Goal: Complete application form: Complete application form

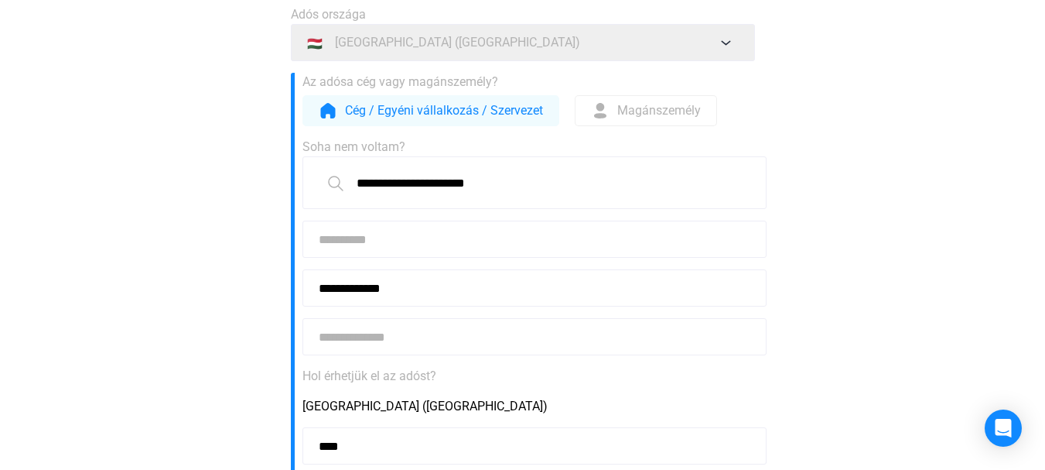
scroll to position [155, 0]
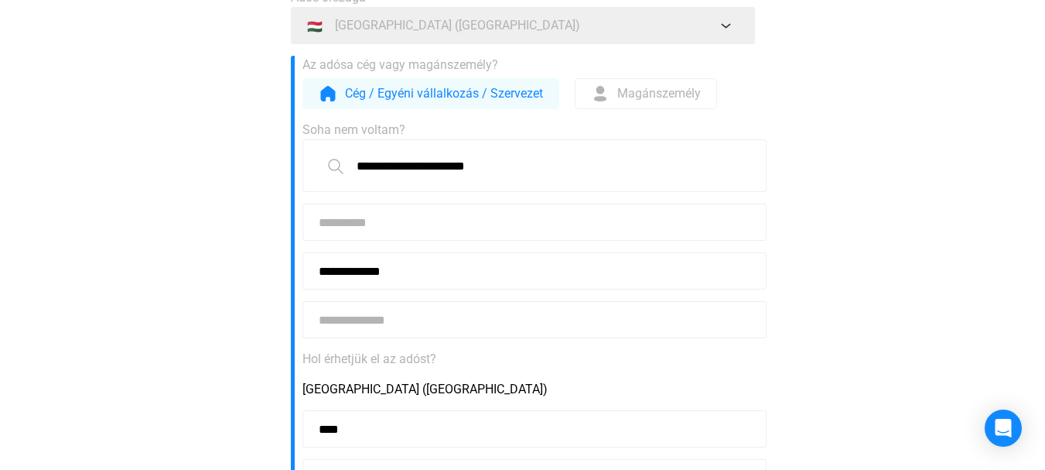
click at [361, 224] on input at bounding box center [535, 221] width 464 height 37
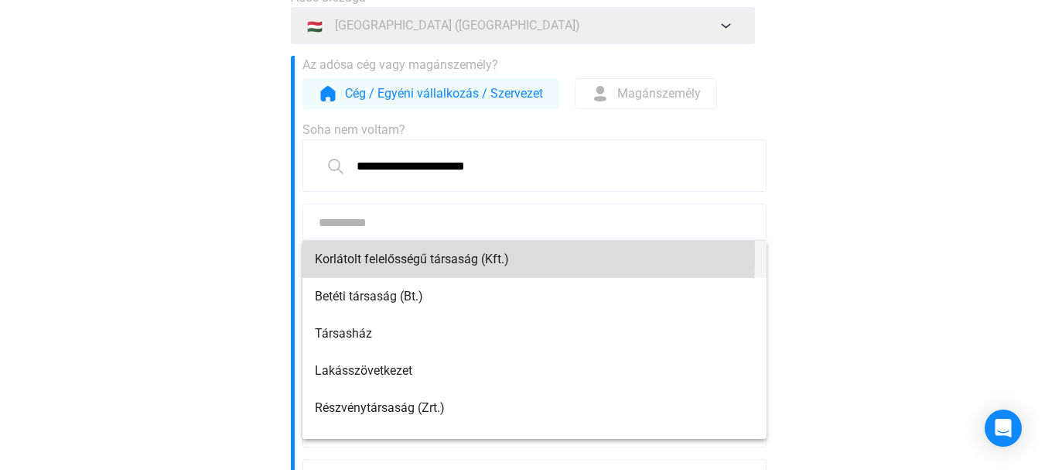
click at [369, 255] on font "Korlátolt felelősségű társaság (Kft.)" at bounding box center [412, 258] width 194 height 15
type input "**********"
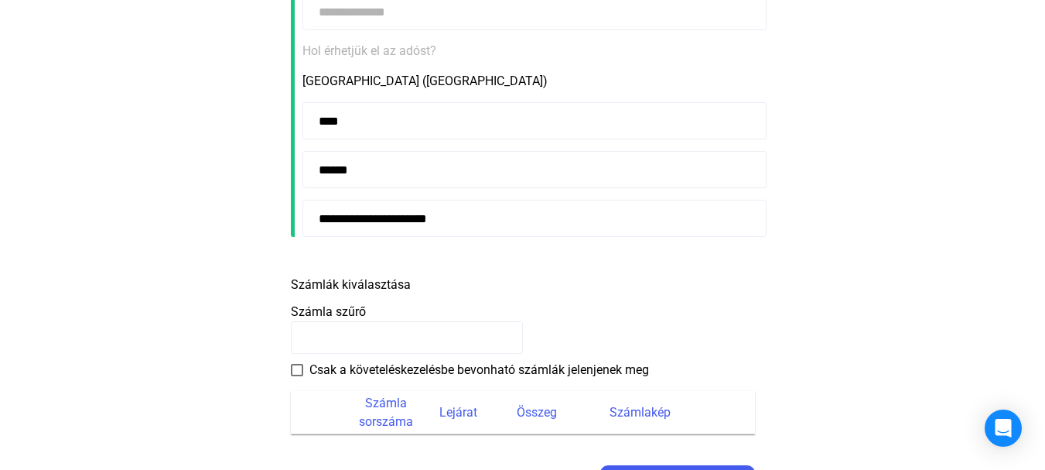
scroll to position [542, 0]
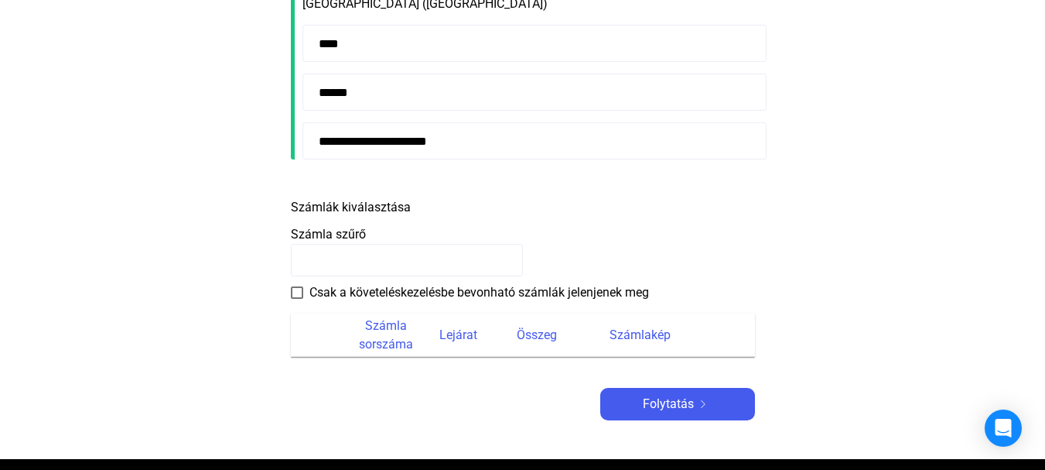
click at [316, 257] on input at bounding box center [407, 260] width 232 height 32
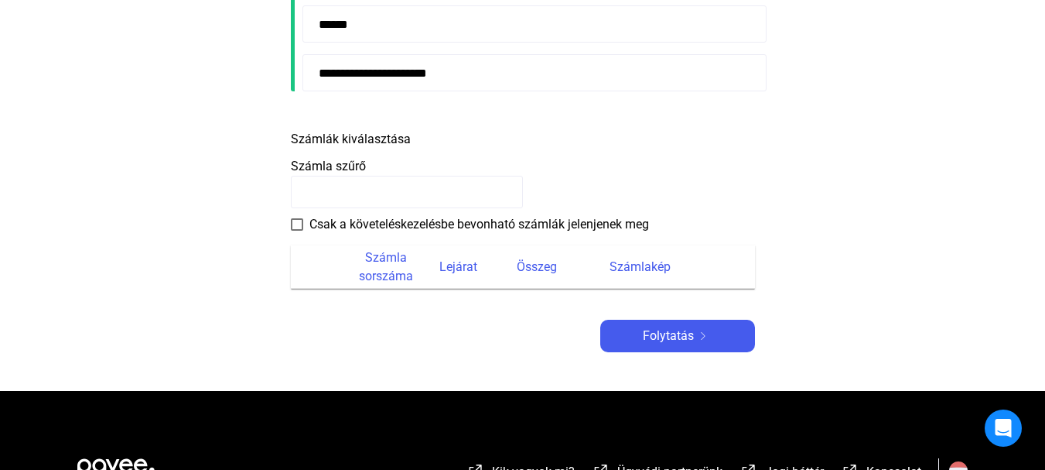
scroll to position [619, 0]
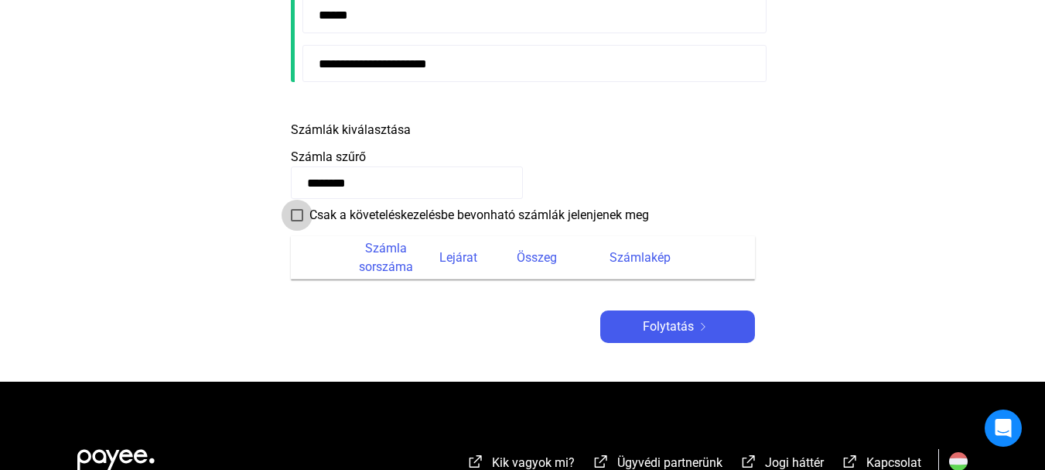
click at [294, 215] on span at bounding box center [297, 215] width 12 height 12
click at [658, 330] on font "Folytatás" at bounding box center [668, 326] width 51 height 15
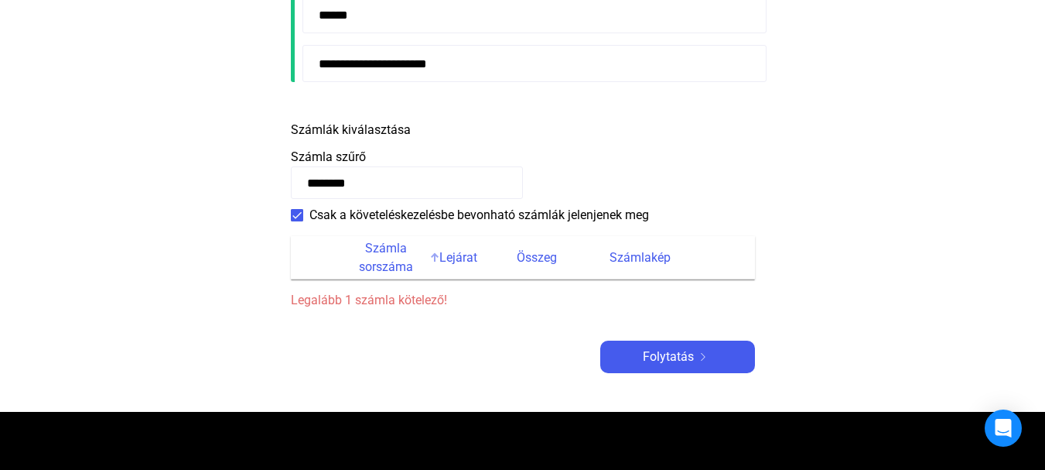
click at [381, 257] on font "Számla sorszáma" at bounding box center [386, 257] width 79 height 37
click at [352, 297] on font "Legalább 1 számla kötelező!" at bounding box center [369, 299] width 156 height 15
click at [296, 213] on span at bounding box center [297, 215] width 12 height 12
click at [667, 357] on font "Folytatás" at bounding box center [668, 356] width 51 height 15
click at [374, 260] on font "Számla sorszáma" at bounding box center [386, 257] width 79 height 37
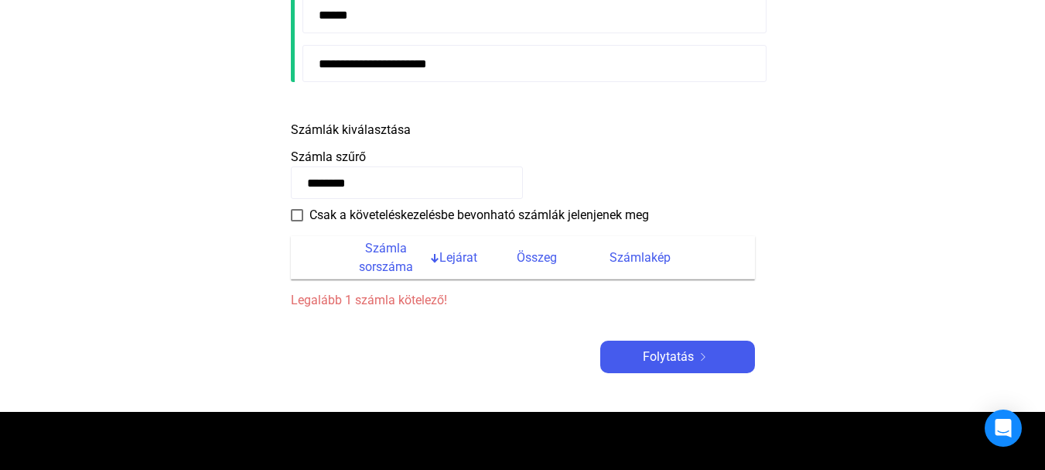
click at [413, 272] on font "Számla sorszáma" at bounding box center [386, 257] width 79 height 37
click at [448, 261] on font "Lejárat" at bounding box center [458, 257] width 38 height 15
click at [449, 262] on font "Lejárat" at bounding box center [458, 257] width 38 height 15
click at [316, 258] on th at bounding box center [319, 257] width 56 height 43
click at [378, 185] on input "********" at bounding box center [407, 182] width 232 height 32
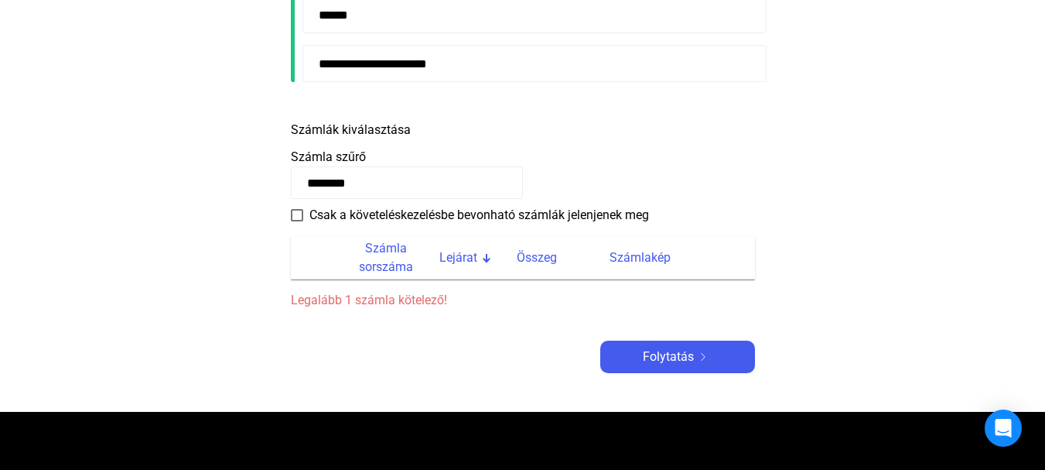
click at [381, 186] on input "********" at bounding box center [407, 182] width 232 height 32
click at [381, 190] on input "********" at bounding box center [407, 182] width 232 height 32
click at [391, 270] on font "Számla sorszáma" at bounding box center [386, 257] width 54 height 33
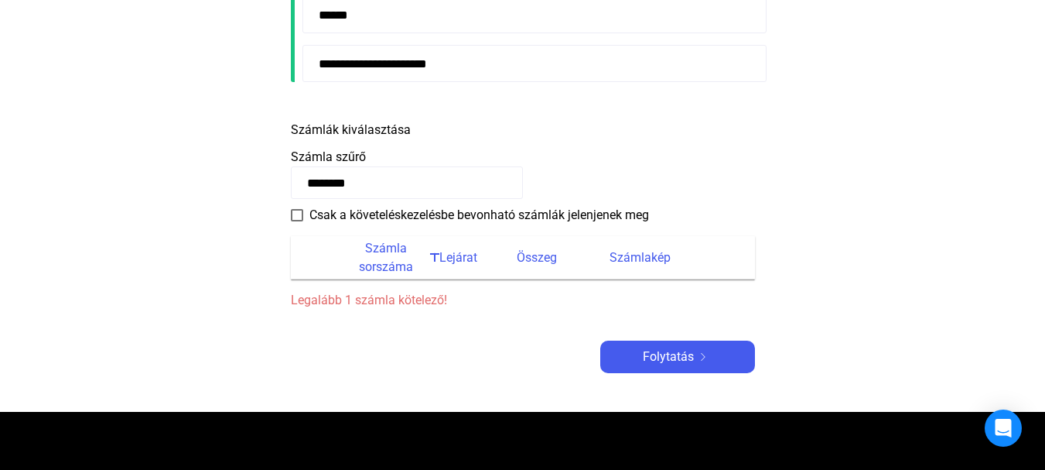
click at [391, 270] on font "Számla sorszáma" at bounding box center [386, 257] width 54 height 33
click at [456, 265] on font "Lejárat" at bounding box center [458, 257] width 38 height 19
click at [627, 261] on font "Számlakép" at bounding box center [640, 257] width 61 height 15
click at [484, 255] on div at bounding box center [485, 255] width 5 height 5
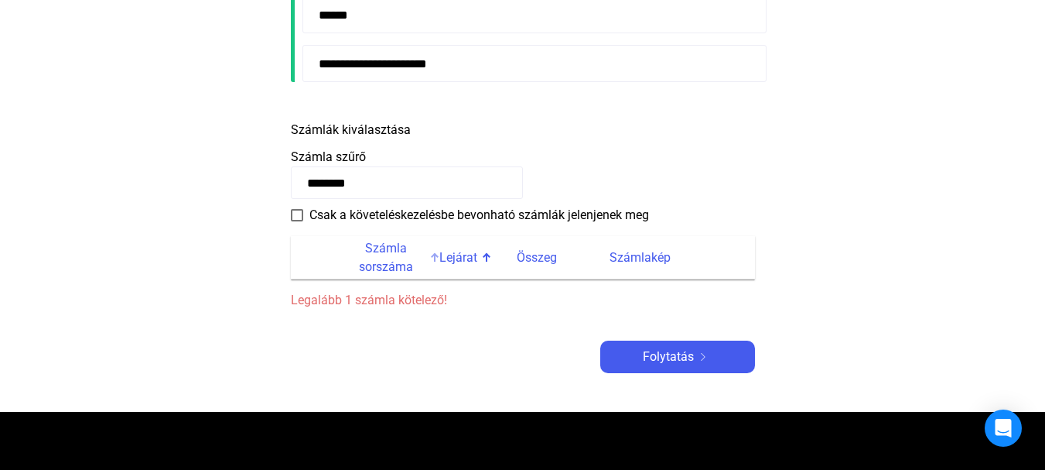
click at [436, 259] on div at bounding box center [434, 257] width 9 height 9
click at [354, 259] on font "Számla sorszáma" at bounding box center [386, 257] width 79 height 37
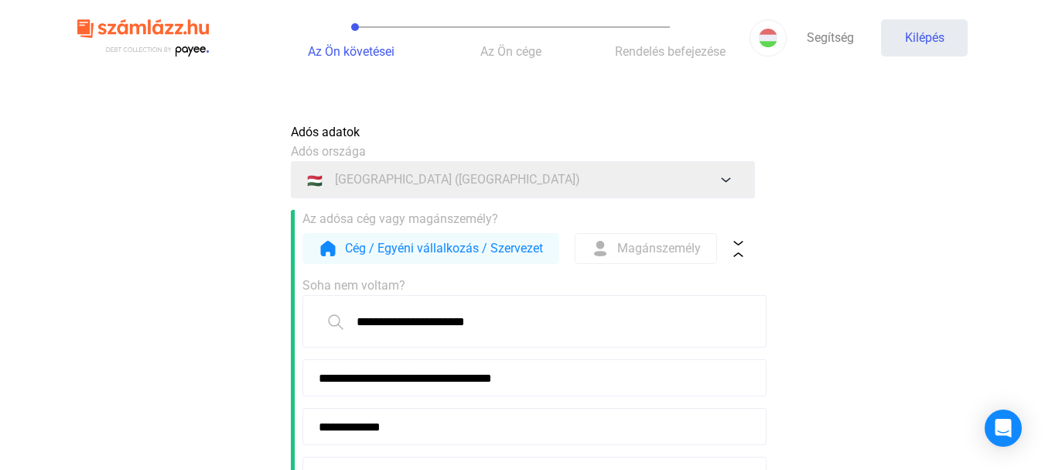
scroll to position [0, 0]
click at [369, 250] on font "Cég / Egyéni vállalkozás / Szervezet" at bounding box center [444, 248] width 198 height 15
click at [361, 251] on font "Cég / Egyéni vállalkozás / Szervezet" at bounding box center [444, 248] width 198 height 15
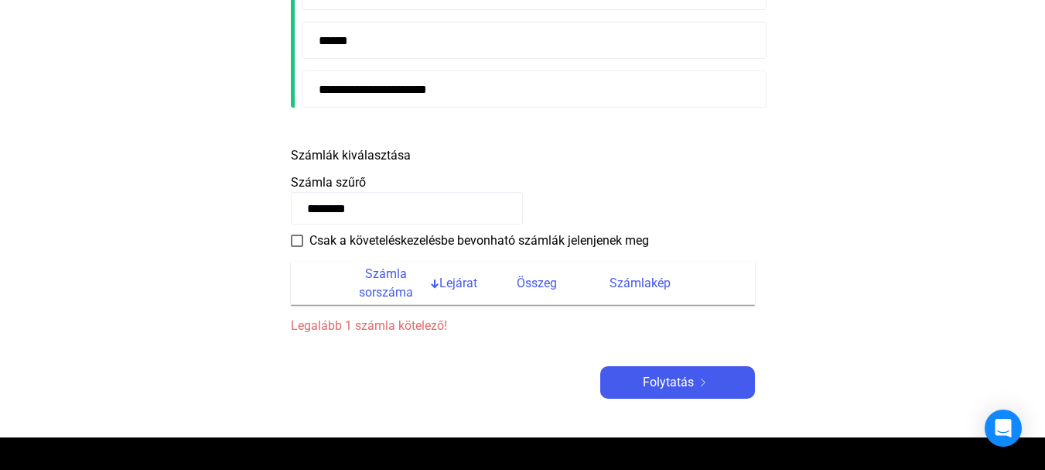
scroll to position [619, 0]
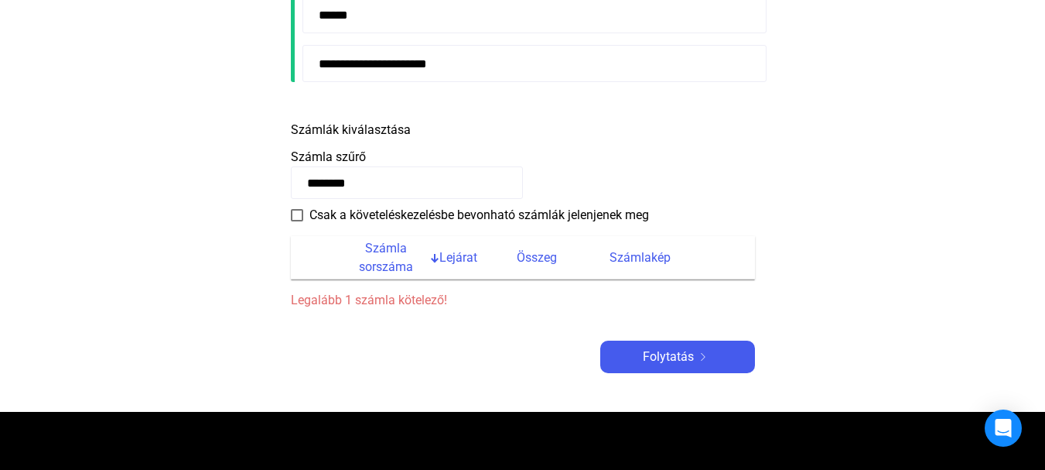
click at [296, 218] on span at bounding box center [297, 215] width 12 height 12
click at [668, 359] on font "Folytatás" at bounding box center [668, 356] width 51 height 15
click at [664, 362] on font "Folytatás" at bounding box center [668, 356] width 51 height 15
click at [387, 263] on font "Számla sorszáma" at bounding box center [386, 257] width 54 height 33
click at [388, 264] on font "Számla sorszáma" at bounding box center [386, 257] width 54 height 33
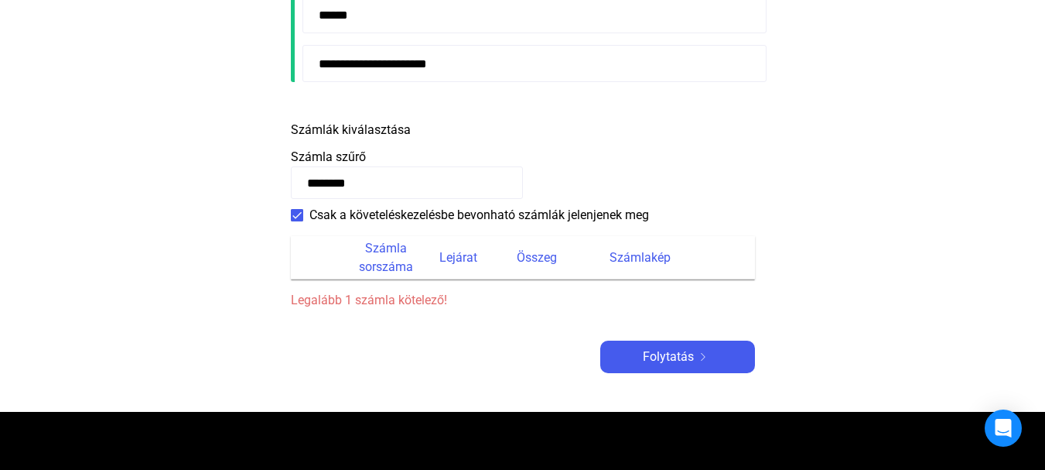
click at [388, 264] on font "Számla sorszáma" at bounding box center [386, 257] width 54 height 33
click at [439, 260] on font "Lejárat" at bounding box center [458, 257] width 38 height 15
click at [434, 257] on div at bounding box center [435, 258] width 2 height 8
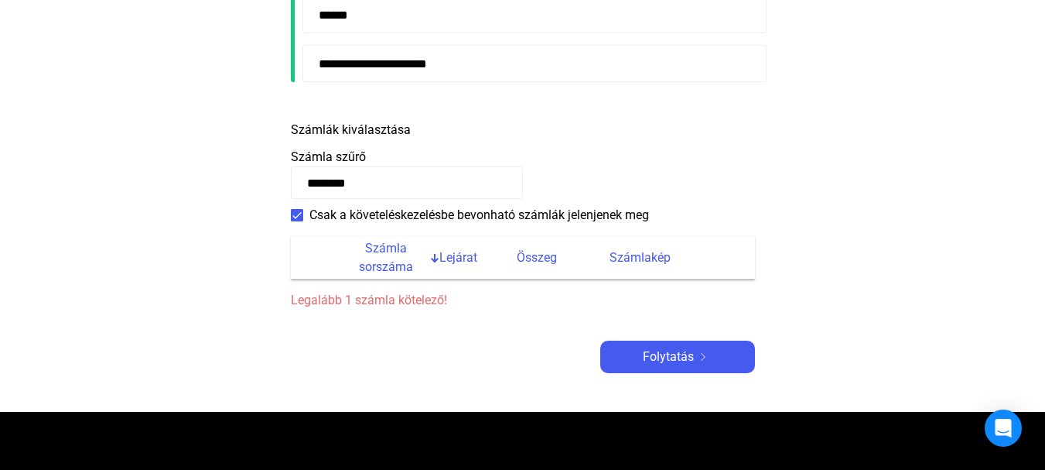
click at [434, 257] on div at bounding box center [435, 258] width 2 height 8
click at [433, 257] on div at bounding box center [433, 257] width 5 height 5
click at [388, 259] on font "Számla sorszáma" at bounding box center [386, 257] width 54 height 33
click at [359, 265] on font "Számla sorszáma" at bounding box center [386, 257] width 54 height 33
click at [408, 269] on font "Számla sorszáma" at bounding box center [386, 257] width 54 height 33
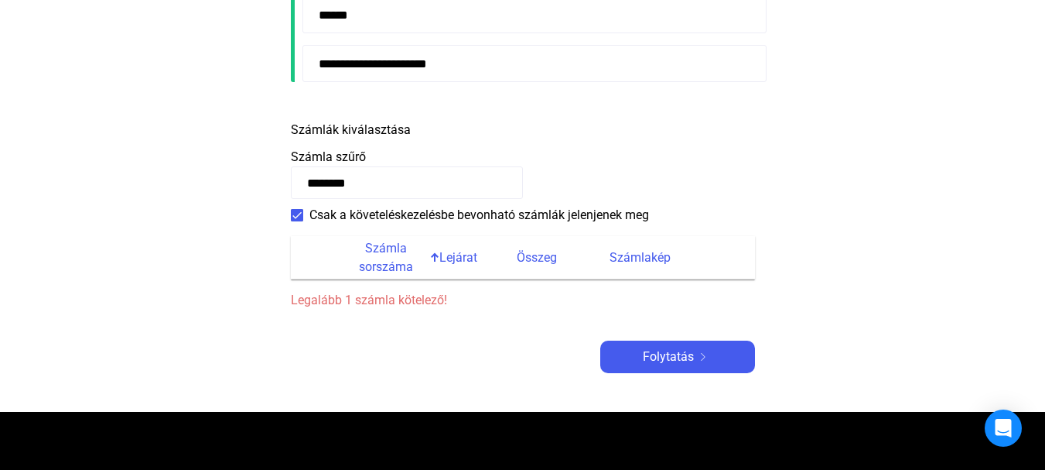
click at [310, 265] on th at bounding box center [319, 257] width 56 height 43
click at [532, 259] on font "Összeg" at bounding box center [537, 257] width 40 height 15
click at [396, 303] on font "Legalább 1 számla kötelező!" at bounding box center [369, 299] width 156 height 15
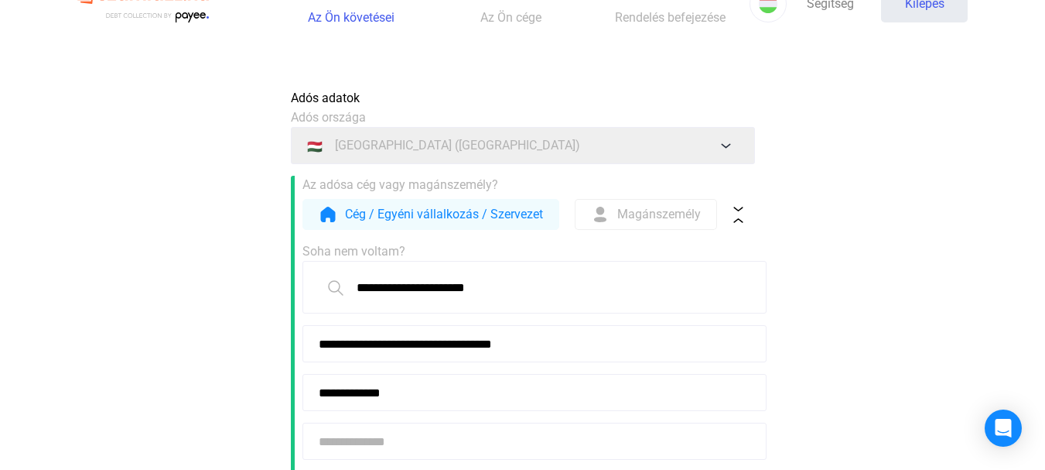
scroll to position [0, 0]
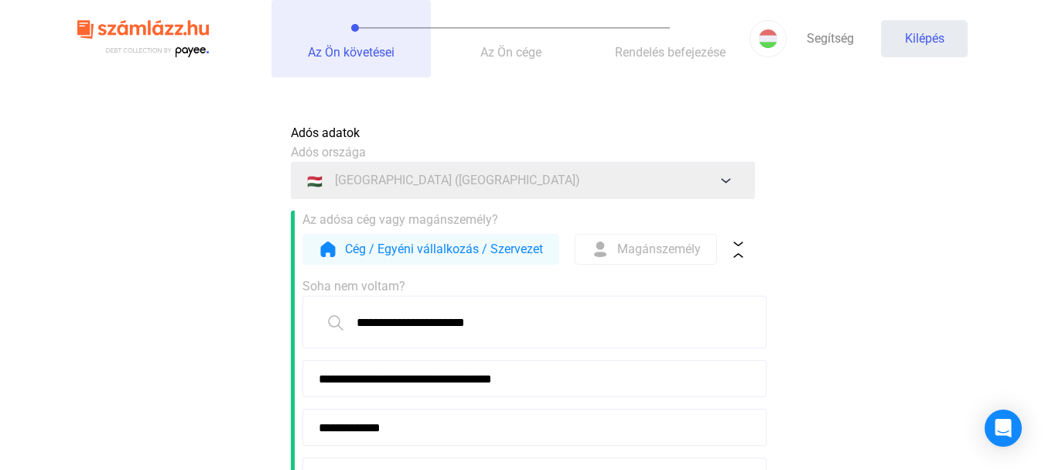
click at [354, 60] on button "Az Ön követései" at bounding box center [351, 38] width 159 height 77
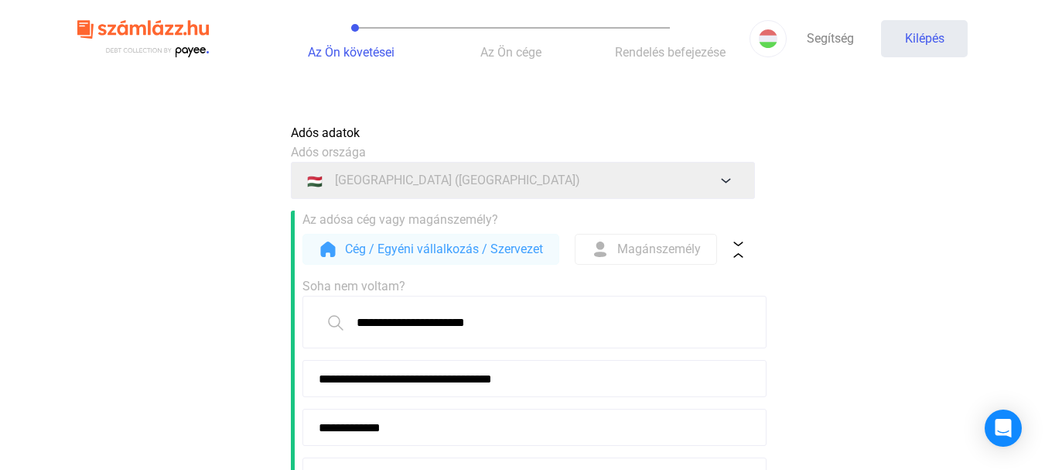
click at [479, 251] on font "Cég / Egyéni vállalkozás / Szervezet" at bounding box center [444, 248] width 198 height 15
click at [742, 242] on img at bounding box center [738, 249] width 16 height 16
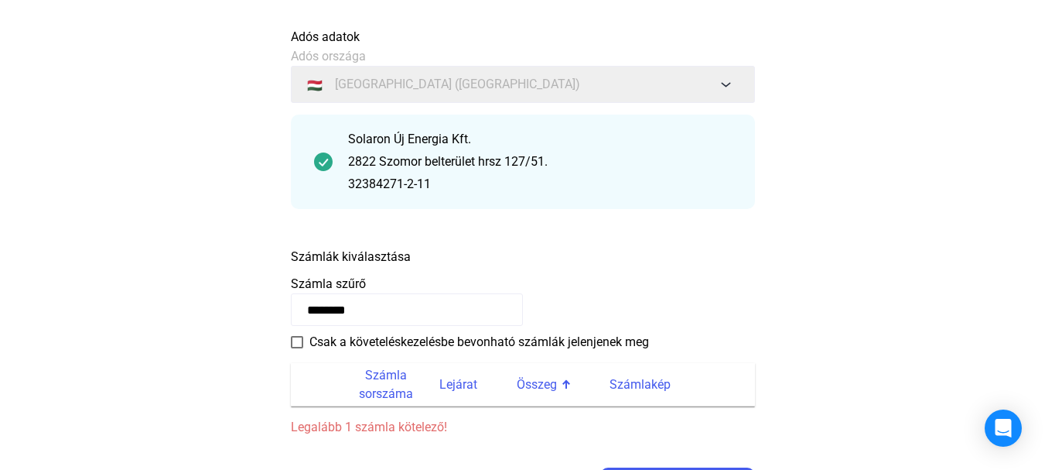
scroll to position [155, 0]
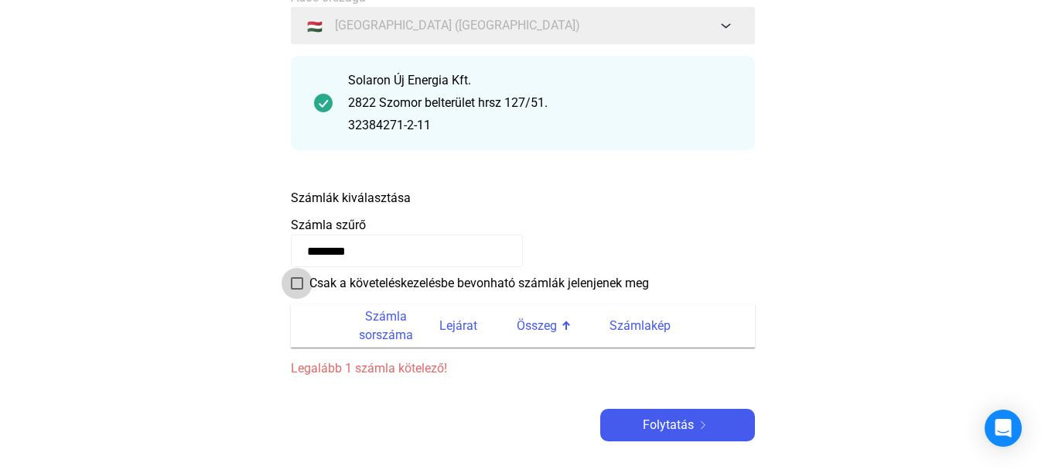
click at [296, 288] on span at bounding box center [297, 283] width 12 height 12
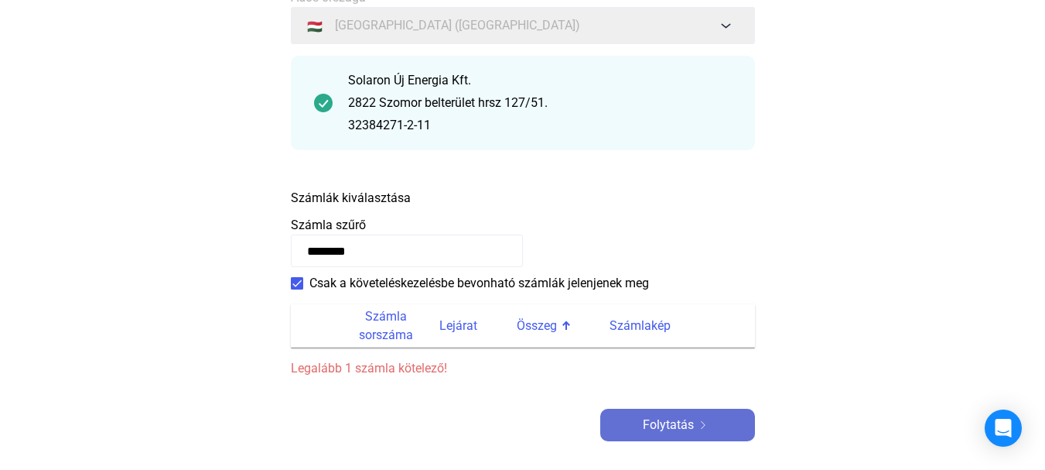
click at [684, 427] on font "Folytatás" at bounding box center [668, 424] width 51 height 15
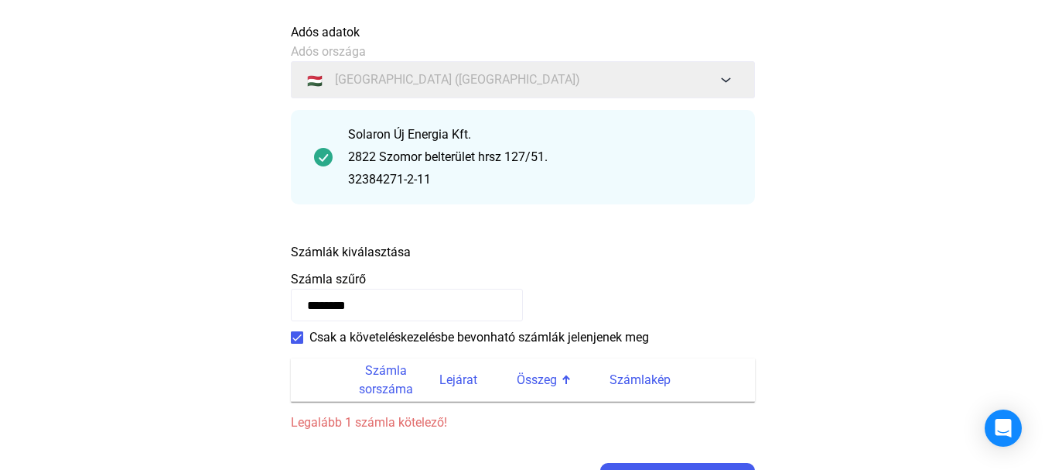
scroll to position [77, 0]
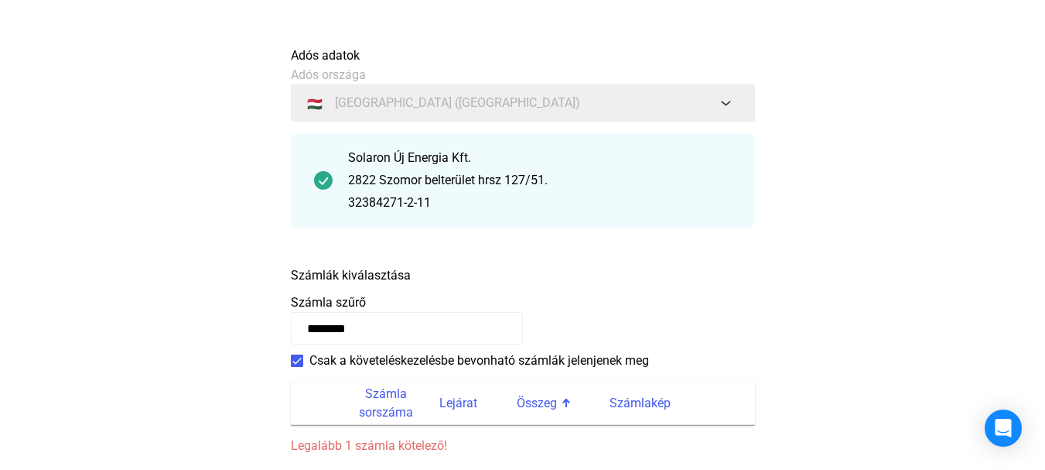
click at [371, 331] on input "********" at bounding box center [407, 328] width 232 height 32
click at [309, 330] on input "********" at bounding box center [407, 328] width 232 height 32
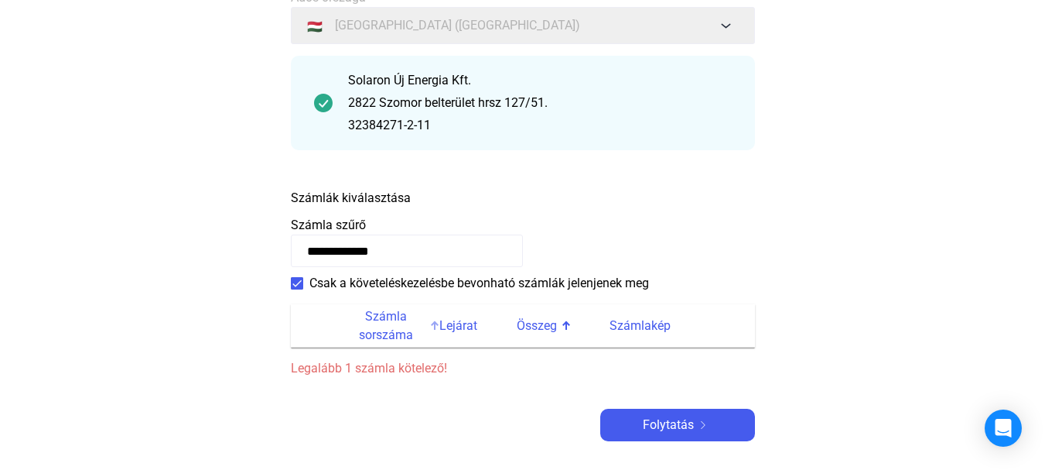
click at [379, 330] on font "Számla sorszáma" at bounding box center [386, 325] width 54 height 33
click at [337, 328] on th at bounding box center [319, 325] width 56 height 43
click at [337, 327] on th at bounding box center [319, 325] width 56 height 43
click at [412, 245] on input "**********" at bounding box center [407, 250] width 232 height 32
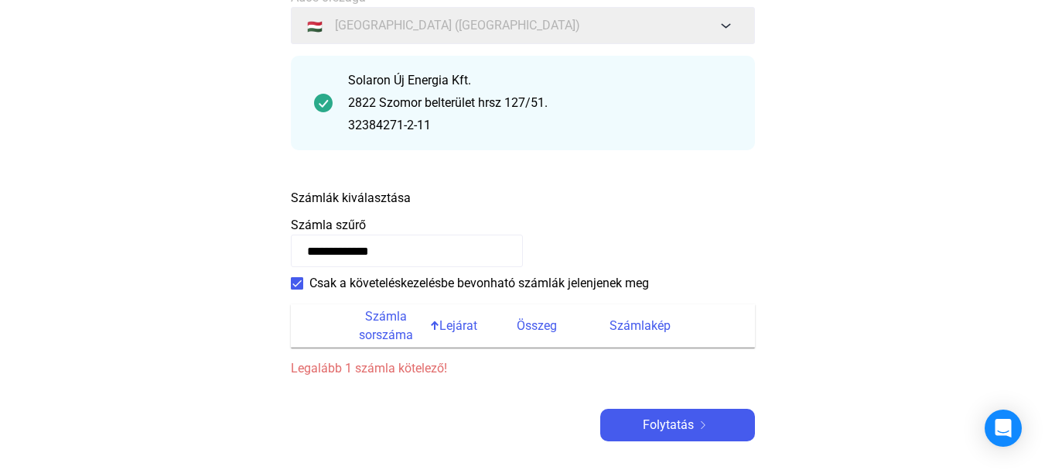
click at [412, 246] on input "**********" at bounding box center [407, 250] width 232 height 32
click at [654, 419] on font "Folytatás" at bounding box center [668, 424] width 51 height 15
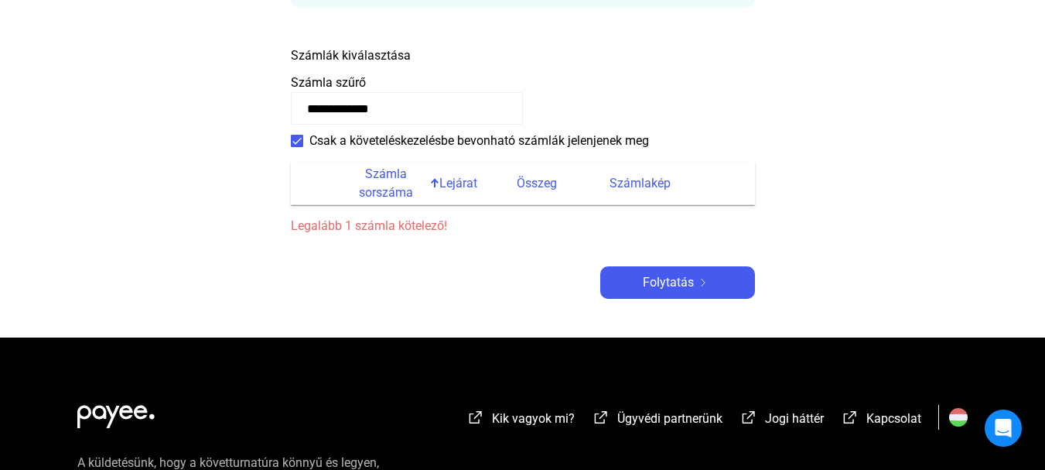
scroll to position [309, 0]
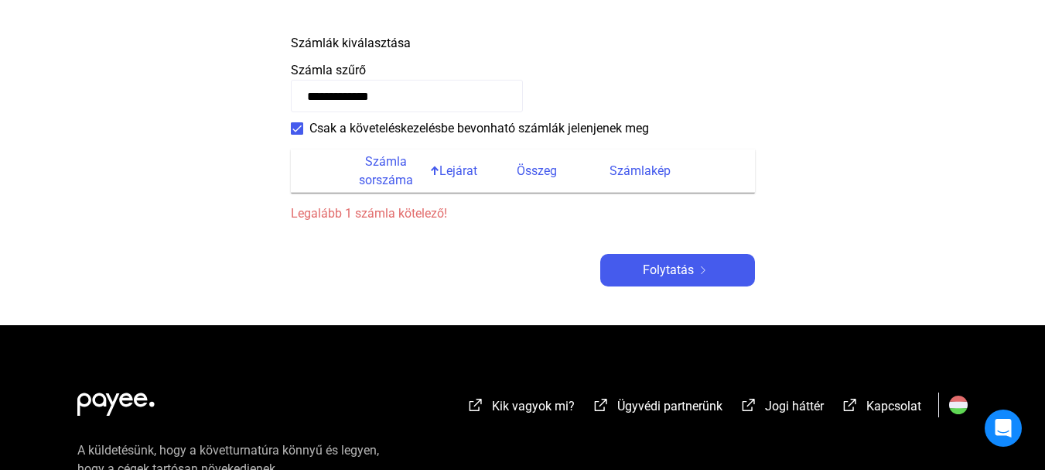
click at [299, 129] on span at bounding box center [297, 128] width 12 height 12
click at [380, 169] on font "Számla sorszáma" at bounding box center [386, 170] width 79 height 37
click at [443, 170] on font "Lejárat" at bounding box center [458, 170] width 38 height 15
click at [431, 176] on div "Számla sorszáma" at bounding box center [393, 170] width 93 height 37
click at [657, 267] on font "Folytatás" at bounding box center [668, 269] width 51 height 15
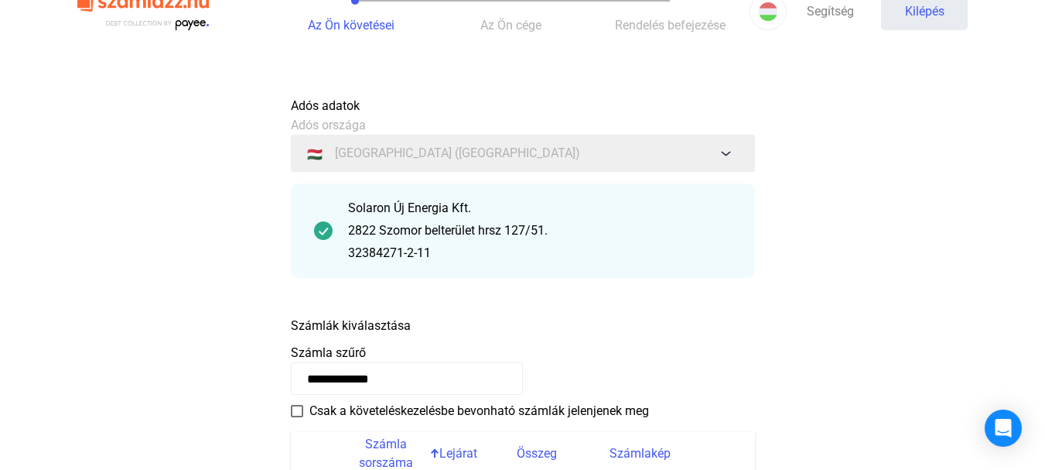
scroll to position [0, 0]
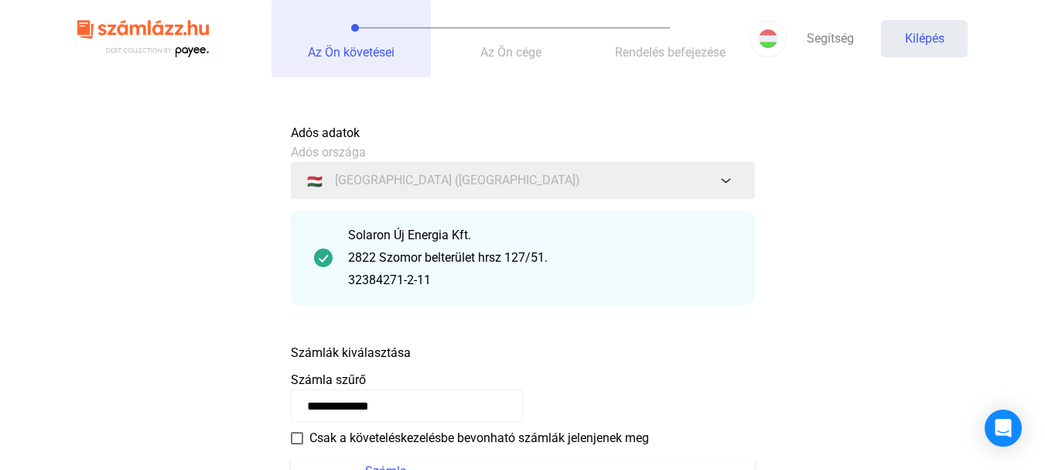
click at [357, 54] on font "Az Ön követései" at bounding box center [351, 52] width 87 height 15
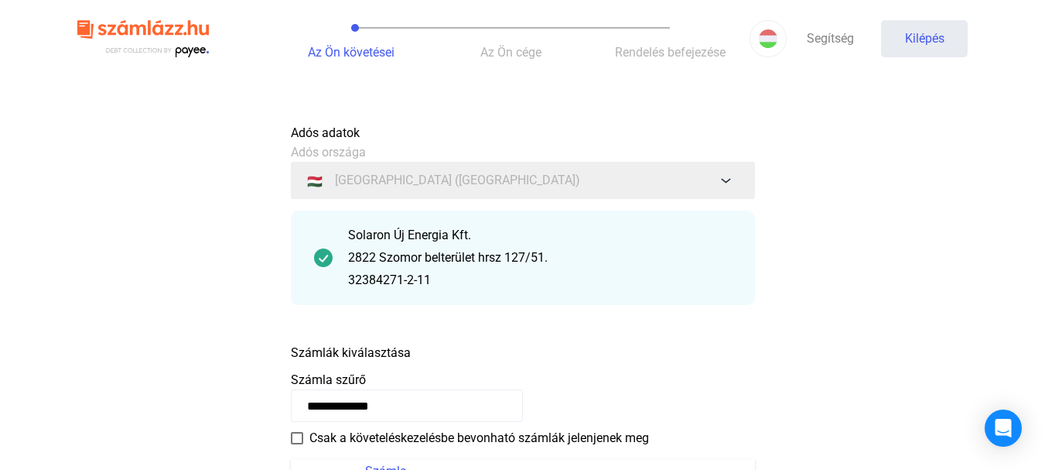
click at [230, 269] on main "**********" at bounding box center [522, 375] width 1045 height 518
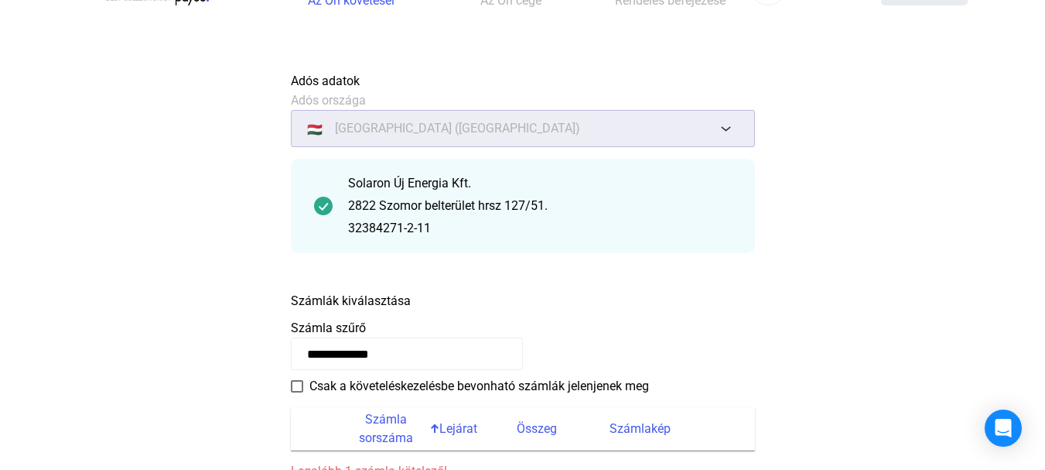
scroll to position [155, 0]
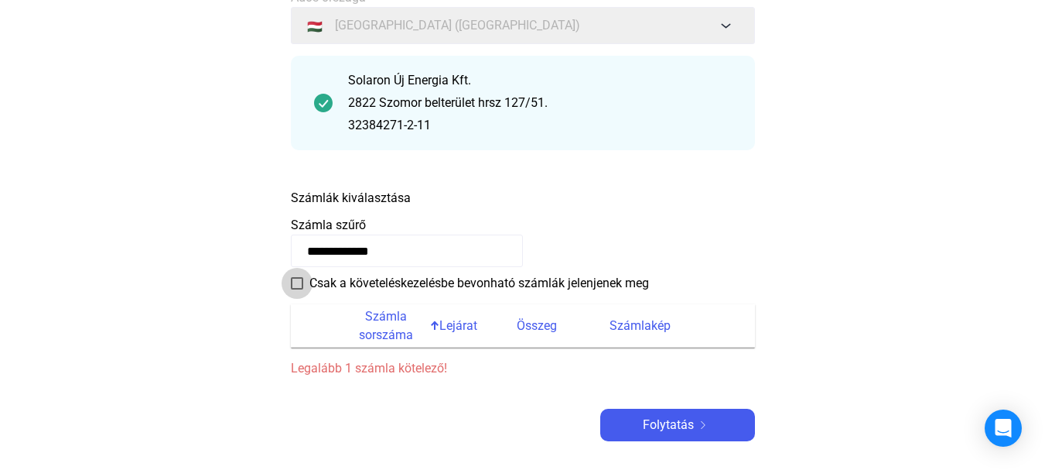
click at [299, 282] on span at bounding box center [297, 283] width 12 height 12
click at [314, 331] on th at bounding box center [319, 325] width 56 height 43
click at [315, 320] on th at bounding box center [319, 325] width 56 height 43
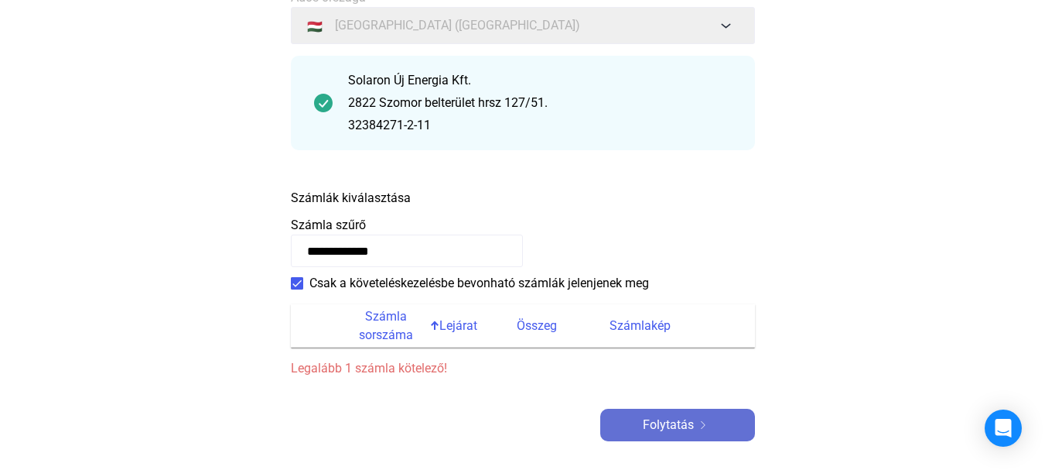
click at [664, 428] on font "Folytatás" at bounding box center [668, 424] width 51 height 15
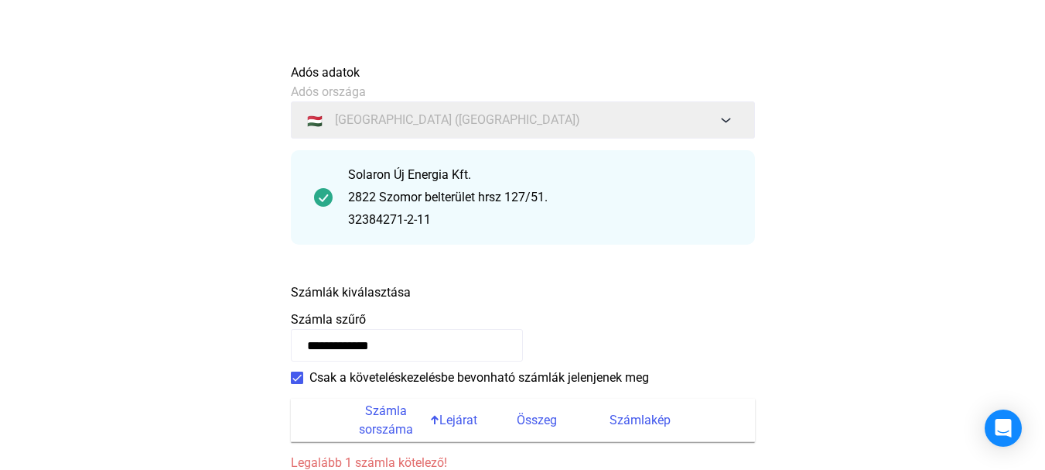
scroll to position [309, 0]
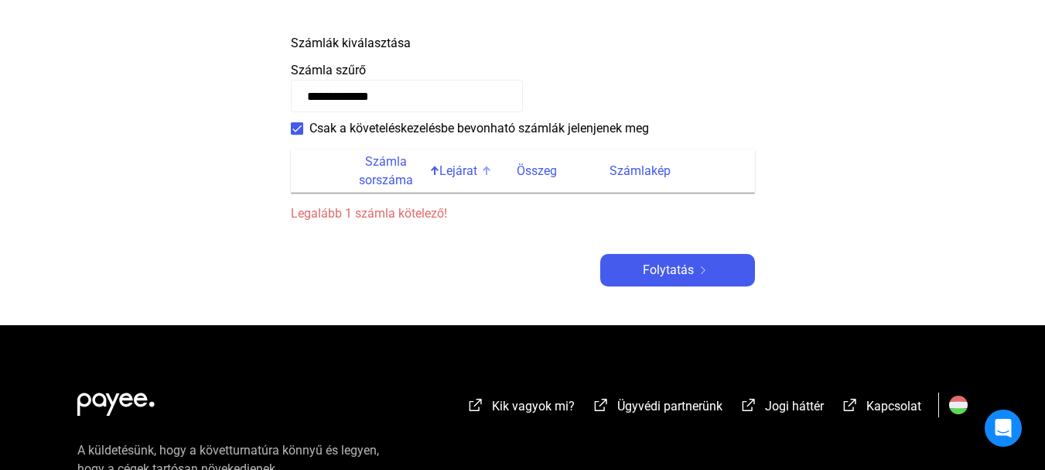
click at [450, 178] on font "Lejárat" at bounding box center [458, 171] width 38 height 19
click at [483, 171] on div at bounding box center [485, 168] width 5 height 5
click at [432, 171] on div at bounding box center [433, 168] width 5 height 5
click at [434, 169] on div at bounding box center [433, 168] width 5 height 5
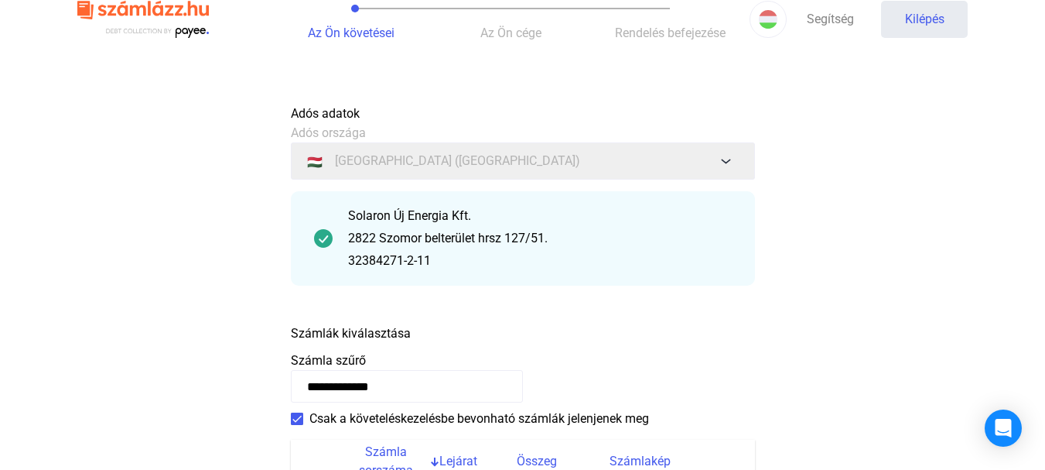
scroll to position [0, 0]
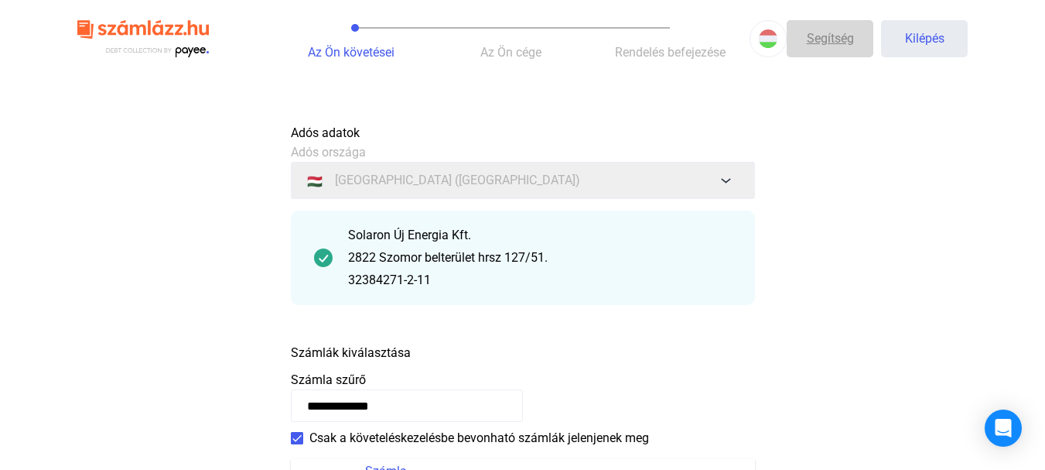
click at [820, 39] on font "Segítség" at bounding box center [830, 38] width 47 height 15
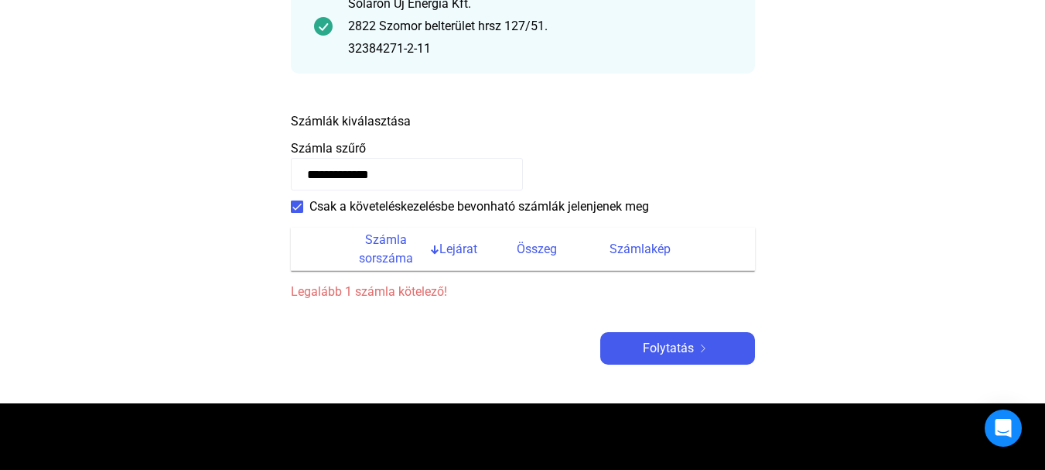
scroll to position [232, 0]
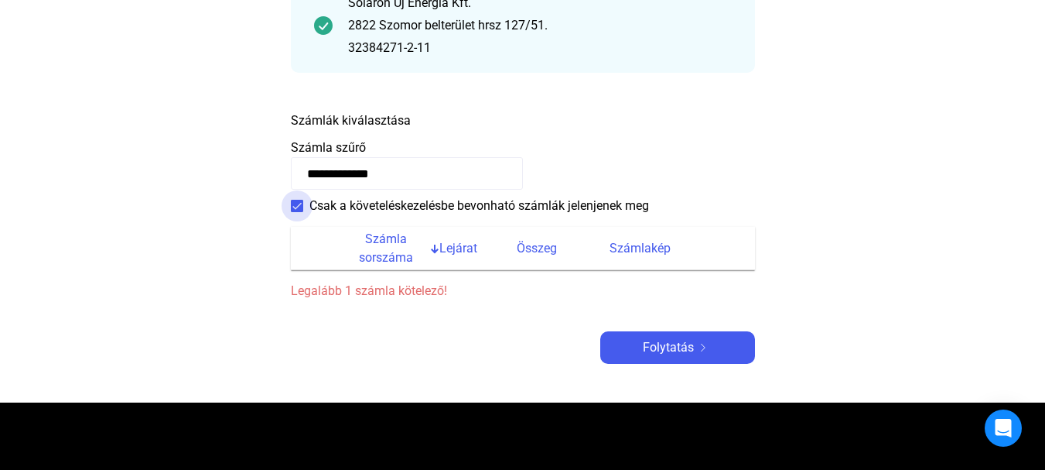
click at [296, 207] on span at bounding box center [297, 206] width 12 height 12
click at [405, 178] on input "**********" at bounding box center [407, 173] width 232 height 32
type input "*"
click at [337, 121] on font "Számlák kiválasztása" at bounding box center [351, 120] width 120 height 15
click at [314, 174] on input at bounding box center [407, 173] width 232 height 32
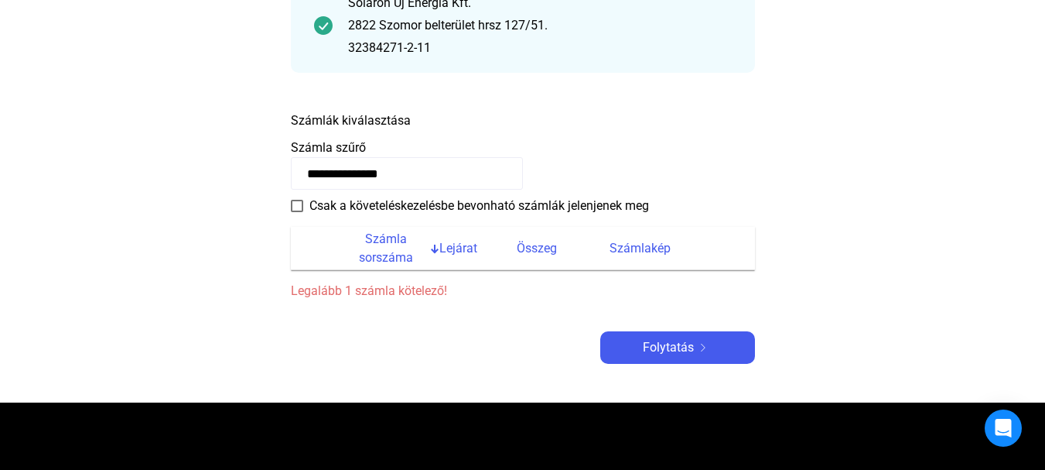
type input "**********"
click at [387, 260] on font "Számla sorszáma" at bounding box center [386, 247] width 54 height 33
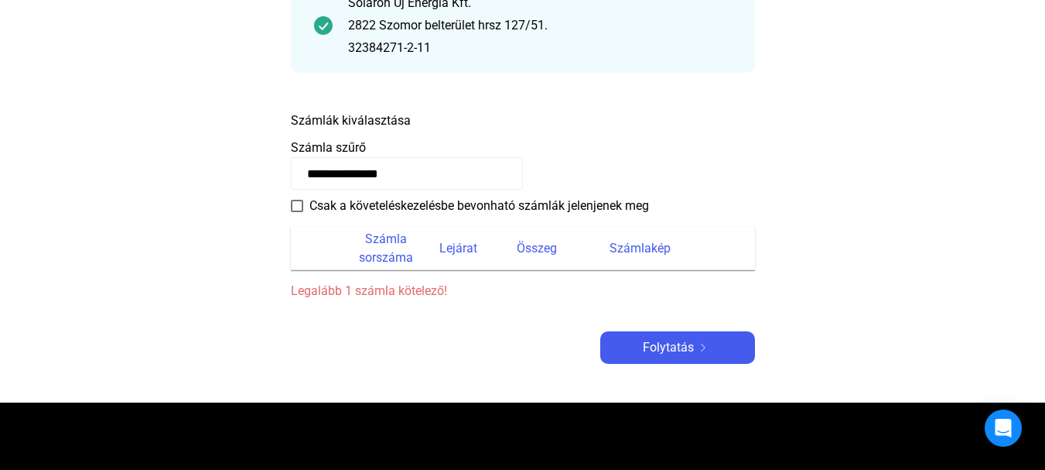
click at [385, 234] on font "Számla sorszáma" at bounding box center [386, 247] width 54 height 33
click at [330, 244] on th at bounding box center [319, 248] width 56 height 43
click at [420, 176] on input "**********" at bounding box center [407, 173] width 232 height 32
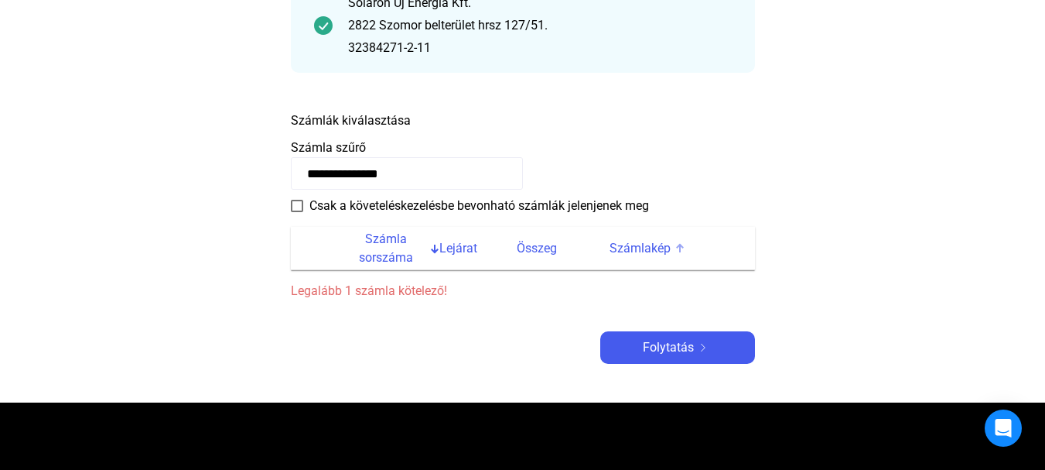
click at [641, 252] on font "Számlakép" at bounding box center [640, 248] width 61 height 15
click at [640, 254] on font "Számlakép" at bounding box center [640, 248] width 61 height 15
click at [686, 239] on div "Számlakép" at bounding box center [673, 248] width 127 height 19
click at [678, 247] on div at bounding box center [678, 246] width 5 height 5
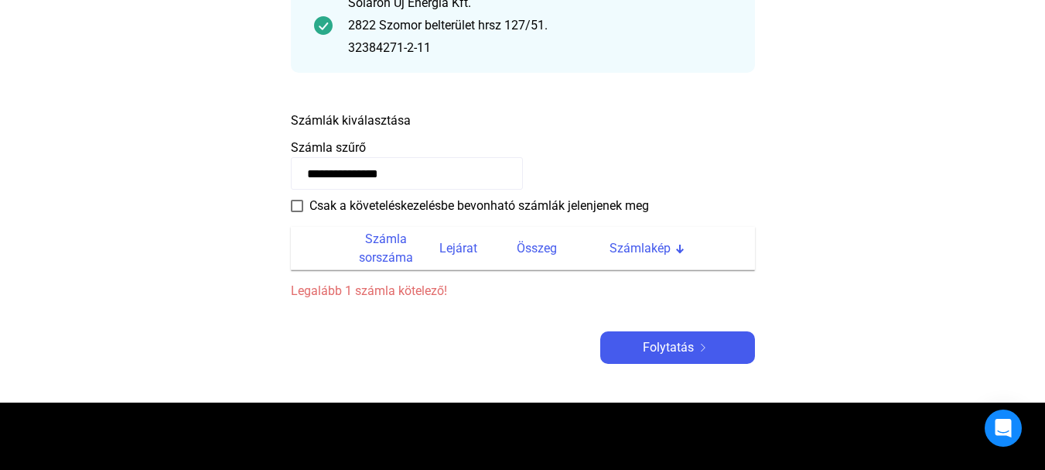
click at [679, 247] on div at bounding box center [680, 249] width 2 height 8
click at [678, 247] on div at bounding box center [679, 248] width 9 height 9
click at [678, 247] on div at bounding box center [678, 246] width 5 height 5
click at [676, 248] on div at bounding box center [678, 250] width 5 height 5
click at [426, 171] on input "**********" at bounding box center [407, 173] width 232 height 32
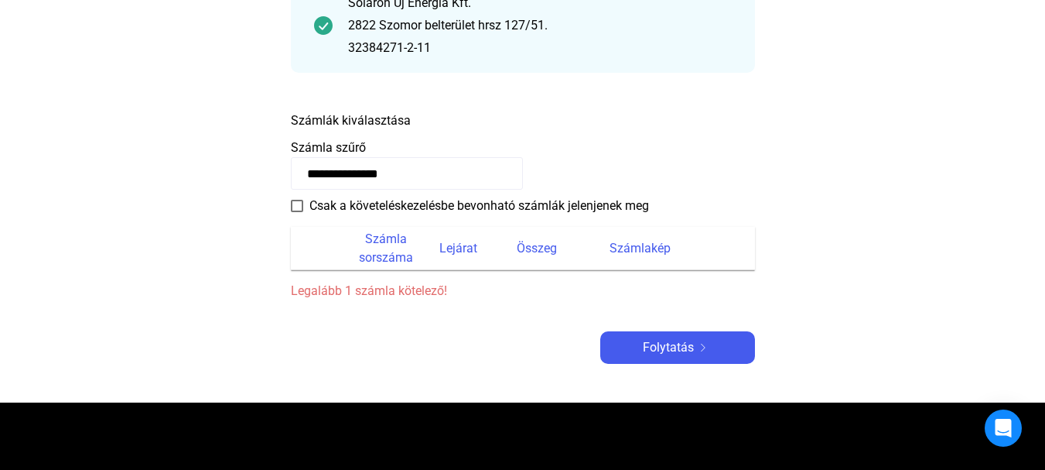
drag, startPoint x: 306, startPoint y: 172, endPoint x: 429, endPoint y: 176, distance: 123.1
click at [429, 172] on input "**********" at bounding box center [407, 173] width 232 height 32
drag, startPoint x: 372, startPoint y: 251, endPoint x: 231, endPoint y: 338, distance: 165.3
click at [231, 338] on main "**********" at bounding box center [522, 143] width 1045 height 518
click at [354, 250] on font "Számla sorszáma" at bounding box center [386, 248] width 79 height 37
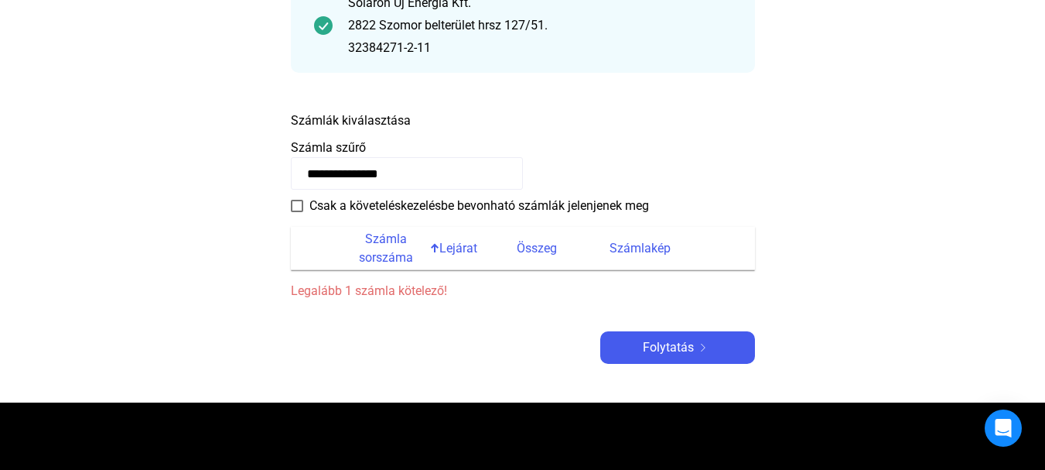
click at [355, 250] on font "Számla sorszáma" at bounding box center [386, 248] width 79 height 37
click at [345, 254] on tr "Számla sorszáma Lejárat Összeg Számlakép" at bounding box center [523, 248] width 464 height 43
click at [419, 254] on font "Számla sorszáma" at bounding box center [386, 248] width 79 height 37
drag, startPoint x: 290, startPoint y: 266, endPoint x: 289, endPoint y: 281, distance: 14.8
click at [289, 281] on main "**********" at bounding box center [522, 143] width 1045 height 518
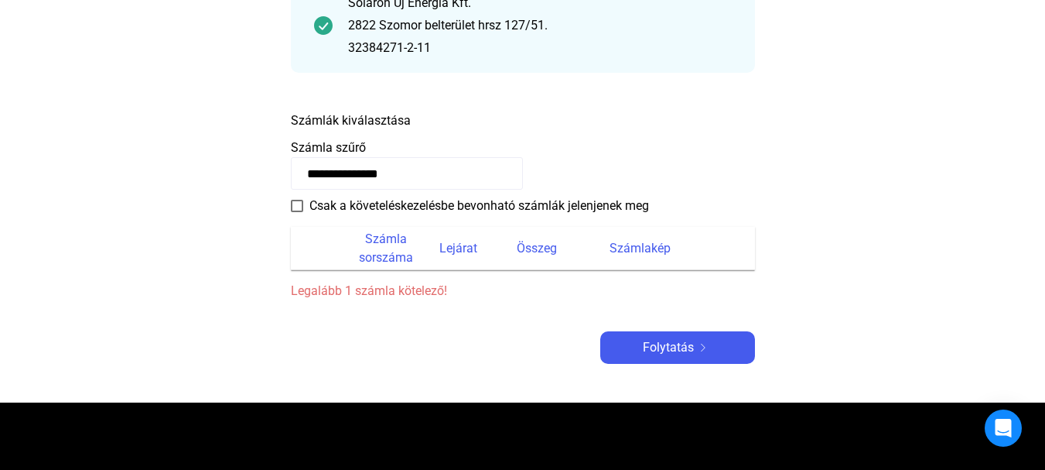
click at [288, 273] on main "**********" at bounding box center [522, 143] width 1045 height 518
click at [296, 203] on span at bounding box center [297, 206] width 12 height 12
click at [366, 148] on payee-form-field "**********" at bounding box center [523, 163] width 464 height 51
click at [409, 175] on input "**********" at bounding box center [407, 173] width 232 height 32
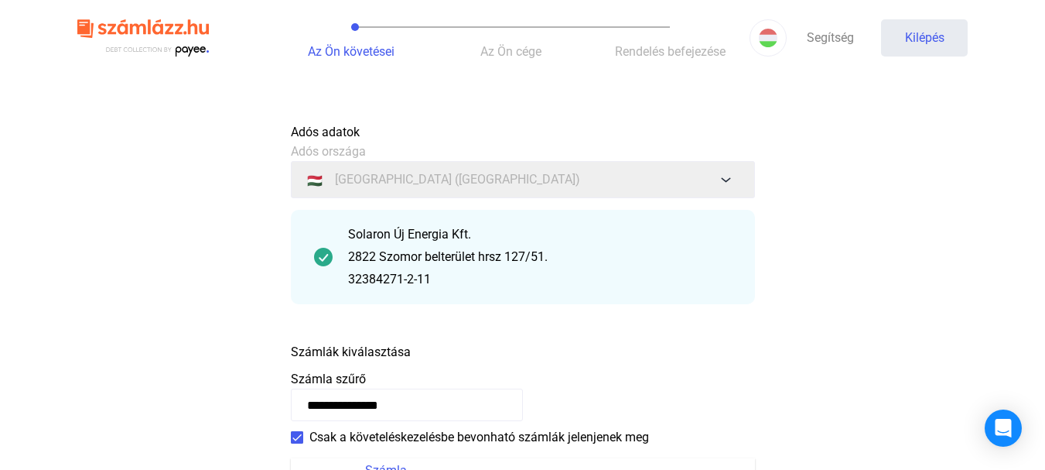
scroll to position [0, 0]
click at [510, 49] on font "Az Ön cége" at bounding box center [510, 52] width 61 height 15
click at [355, 50] on font "Az Ön követései" at bounding box center [351, 52] width 87 height 15
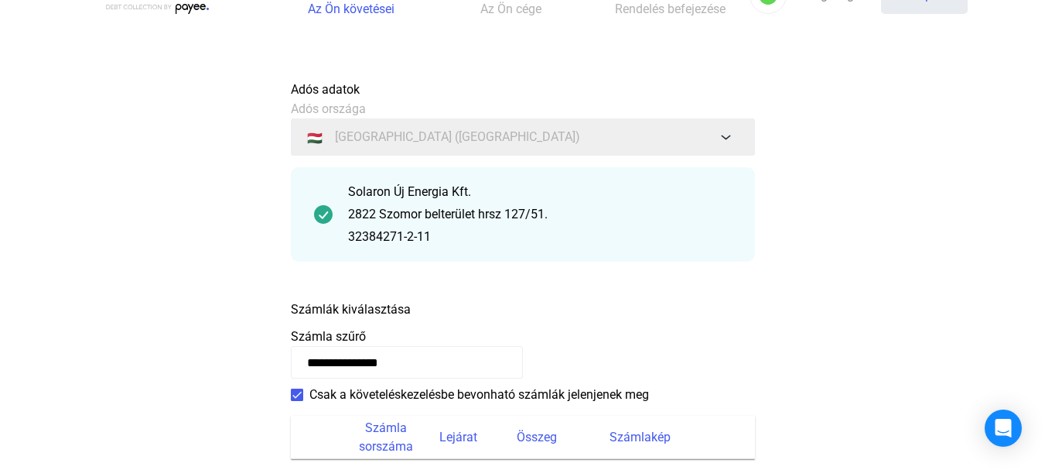
scroll to position [155, 0]
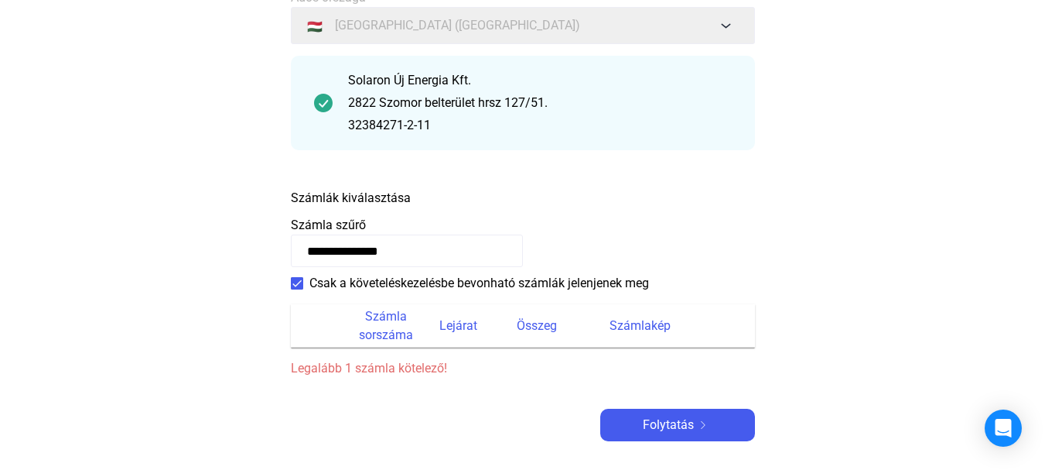
click at [320, 103] on img at bounding box center [323, 103] width 19 height 19
click at [334, 128] on div "Solaron Új Energia Kft. 2822 Szomor belterület hrsz 127/51. 32384271-2-11" at bounding box center [523, 103] width 464 height 94
click at [670, 84] on div "Solaron Új Energia Kft." at bounding box center [540, 80] width 384 height 19
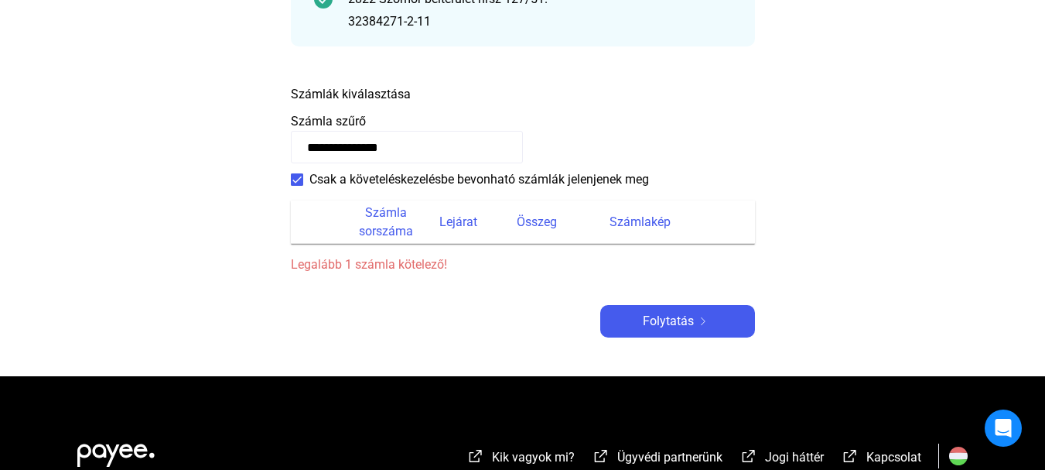
scroll to position [0, 0]
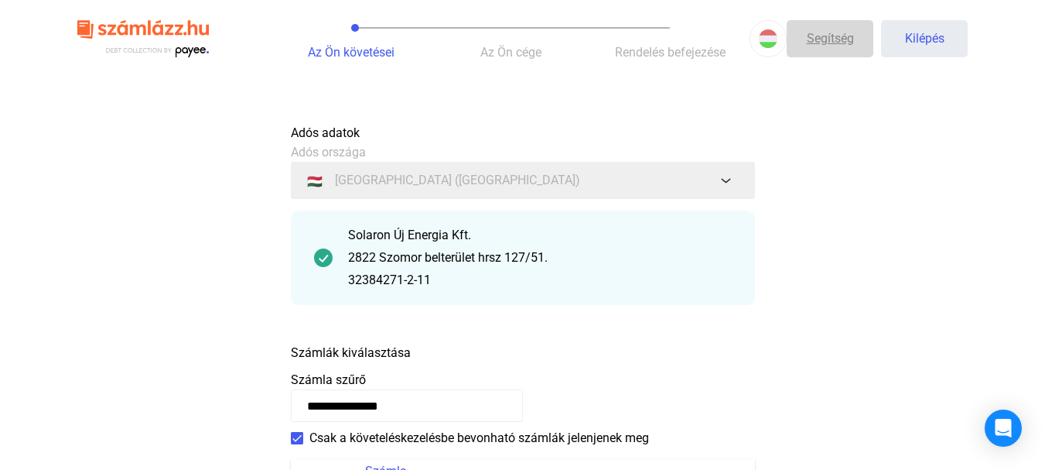
click at [823, 43] on font "Segítség" at bounding box center [830, 38] width 47 height 15
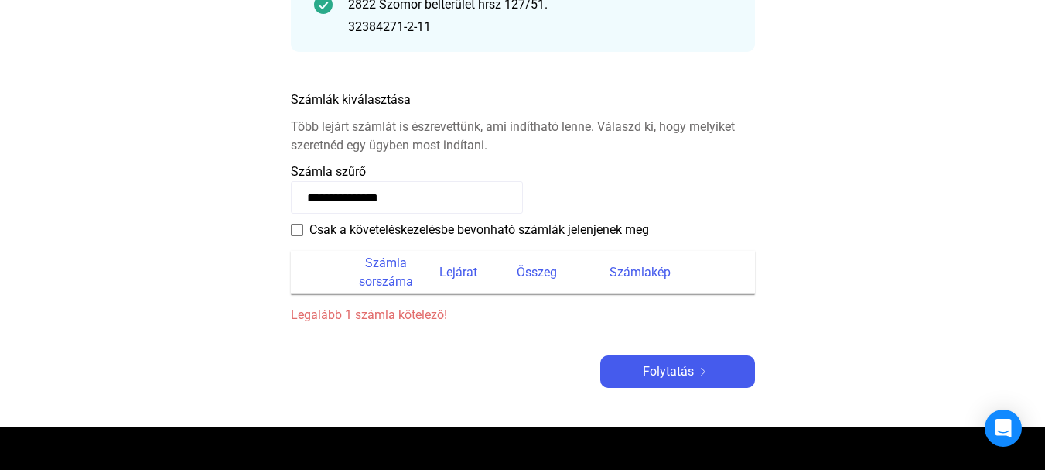
scroll to position [309, 0]
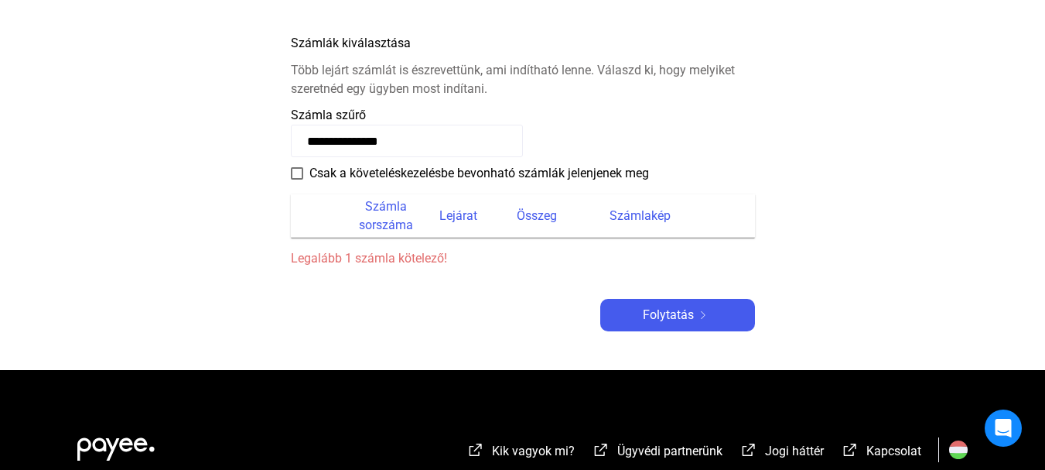
click at [423, 144] on input "**********" at bounding box center [407, 141] width 232 height 32
